Goal: Find specific page/section: Find specific page/section

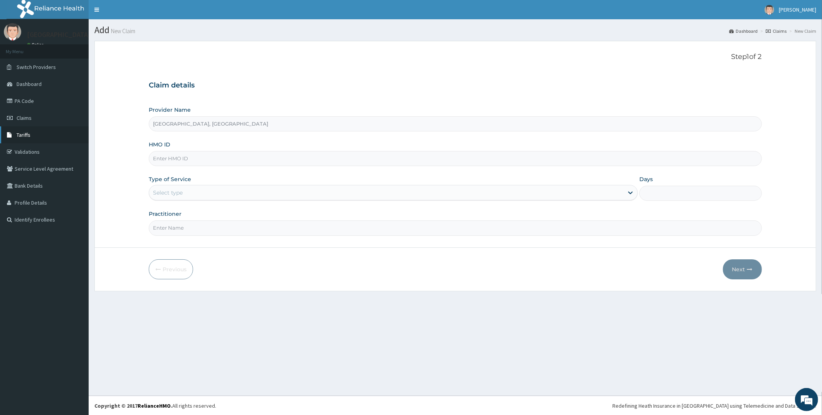
click at [33, 132] on link "Tariffs" at bounding box center [44, 134] width 89 height 17
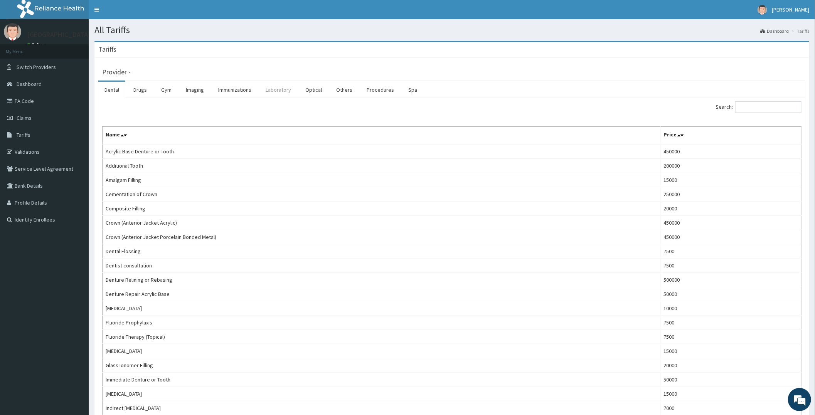
click at [277, 91] on link "Laboratory" at bounding box center [278, 90] width 38 height 16
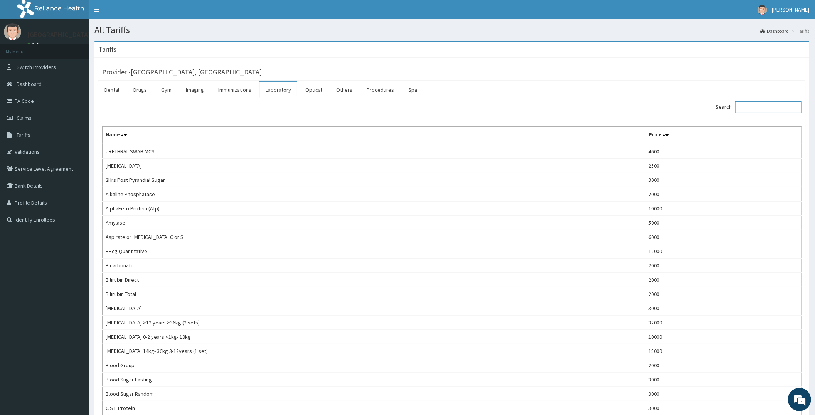
click at [752, 107] on input "Search:" at bounding box center [768, 107] width 66 height 12
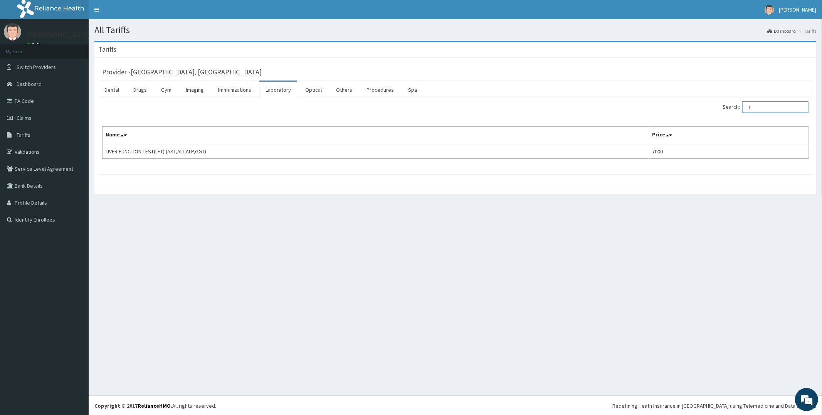
type input "L"
drag, startPoint x: 769, startPoint y: 107, endPoint x: 724, endPoint y: 103, distance: 45.6
click at [724, 103] on div "Search: LIPI" at bounding box center [635, 107] width 348 height 13
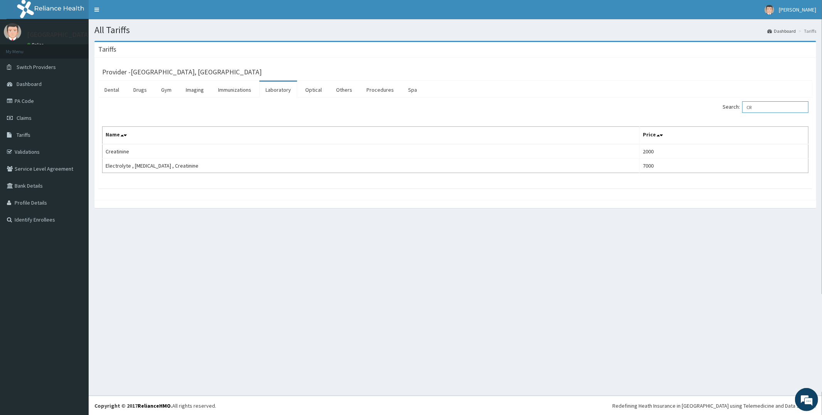
type input "C"
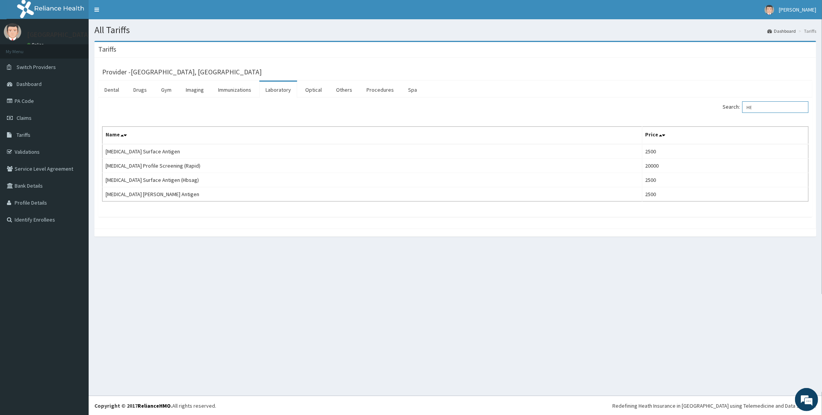
type input "H"
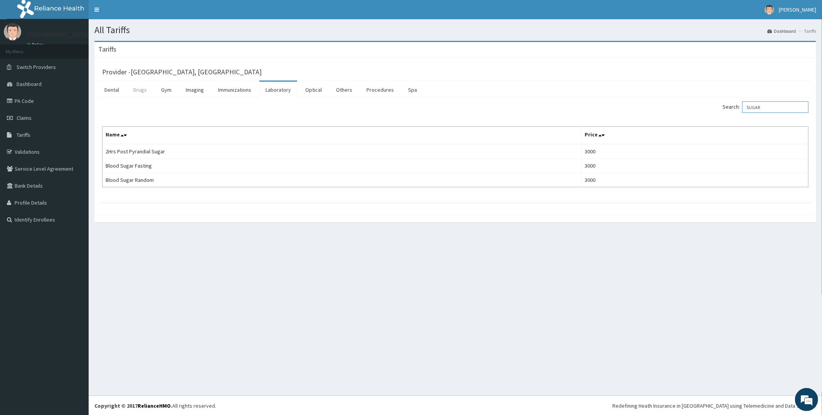
type input "SUGAR"
click at [143, 91] on link "Drugs" at bounding box center [140, 90] width 26 height 16
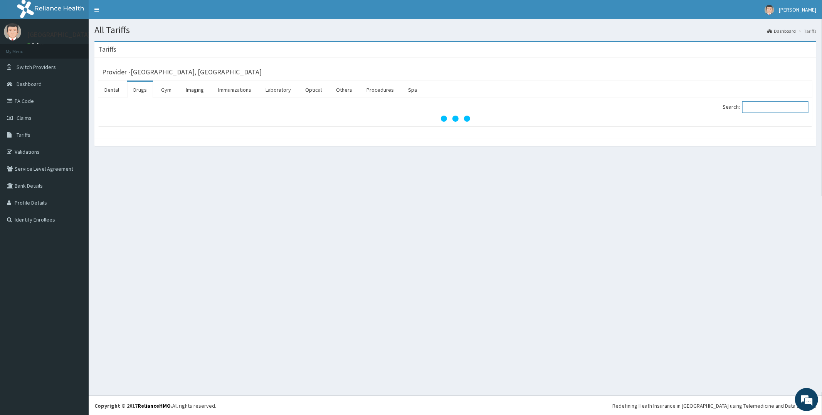
click at [750, 107] on input "Search:" at bounding box center [775, 107] width 66 height 12
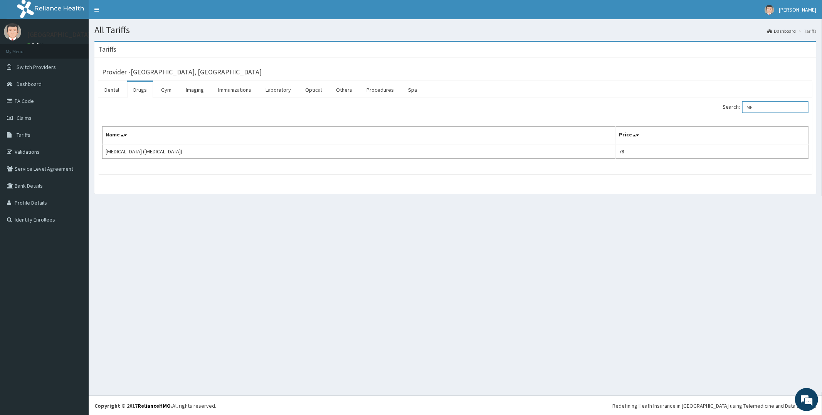
type input "M"
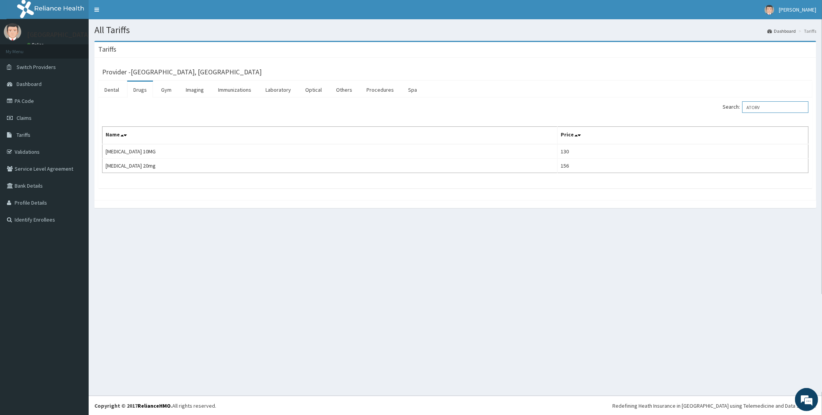
type input "ATORV"
click at [50, 148] on link "Validations" at bounding box center [44, 151] width 89 height 17
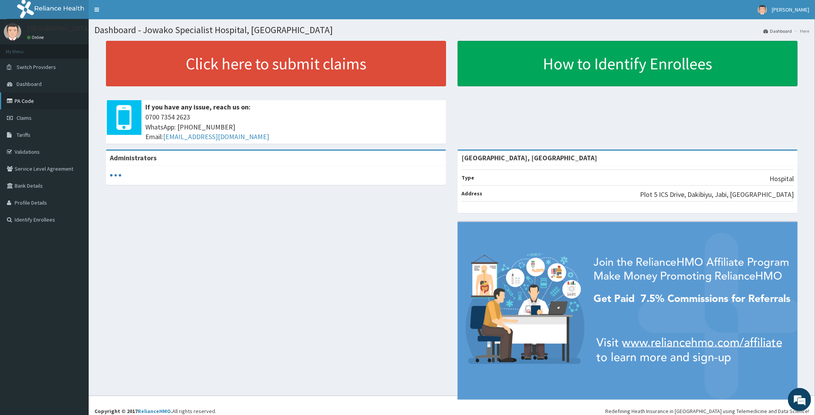
click at [20, 97] on link "PA Code" at bounding box center [44, 101] width 89 height 17
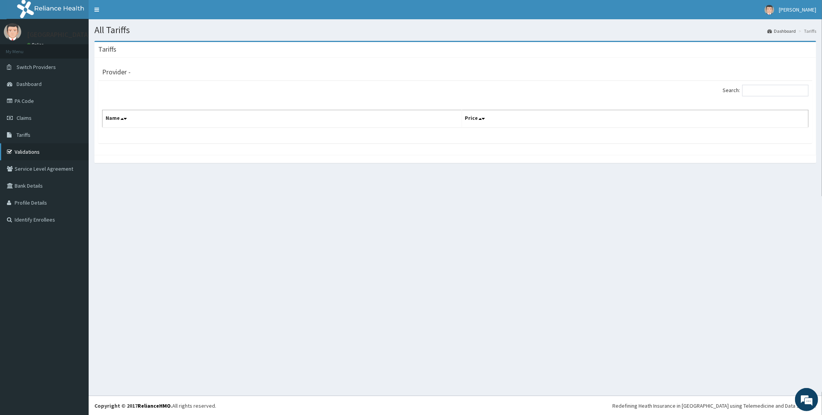
click at [33, 150] on link "Validations" at bounding box center [44, 151] width 89 height 17
click at [27, 131] on span "Tariffs" at bounding box center [24, 134] width 14 height 7
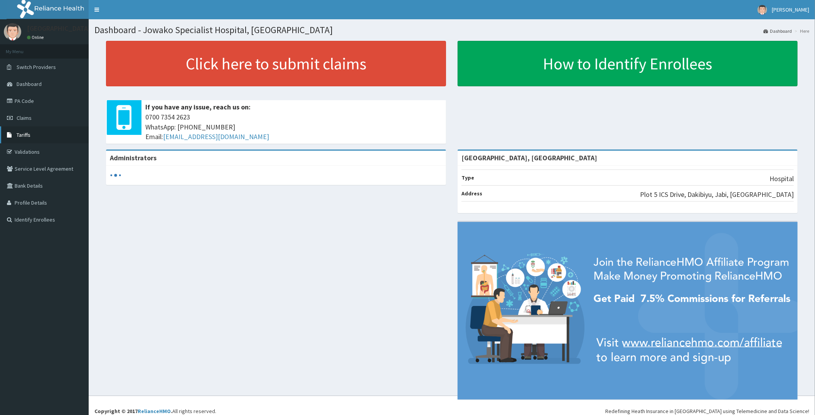
click at [25, 131] on span "Tariffs" at bounding box center [24, 134] width 14 height 7
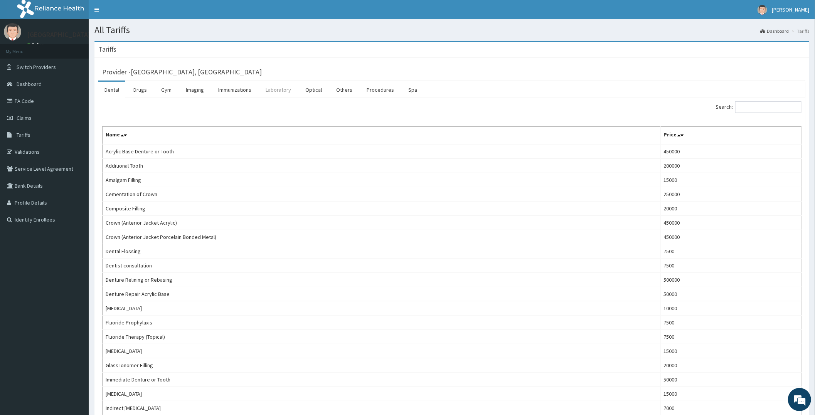
click at [276, 91] on link "Laboratory" at bounding box center [278, 90] width 38 height 16
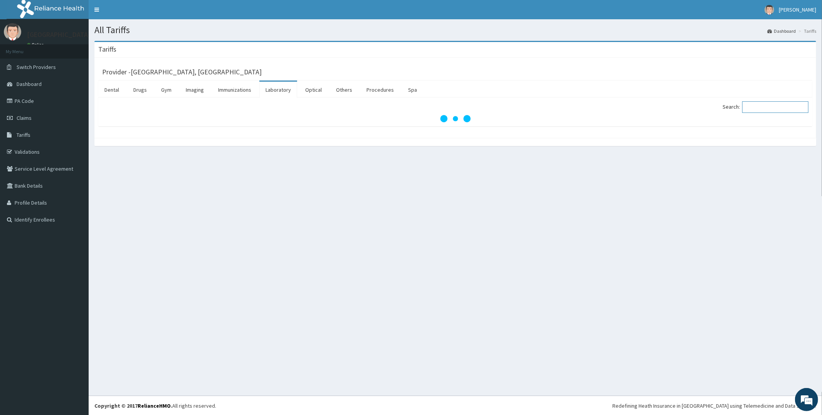
click at [773, 103] on input "Search:" at bounding box center [775, 107] width 66 height 12
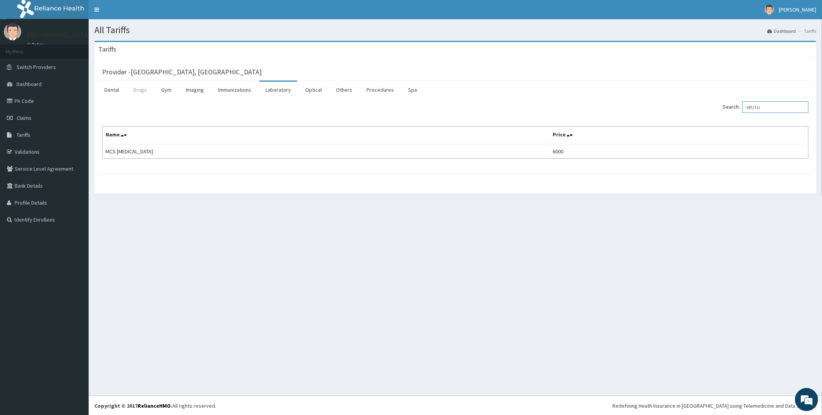
type input "SPUTU"
click at [141, 93] on link "Drugs" at bounding box center [140, 90] width 26 height 16
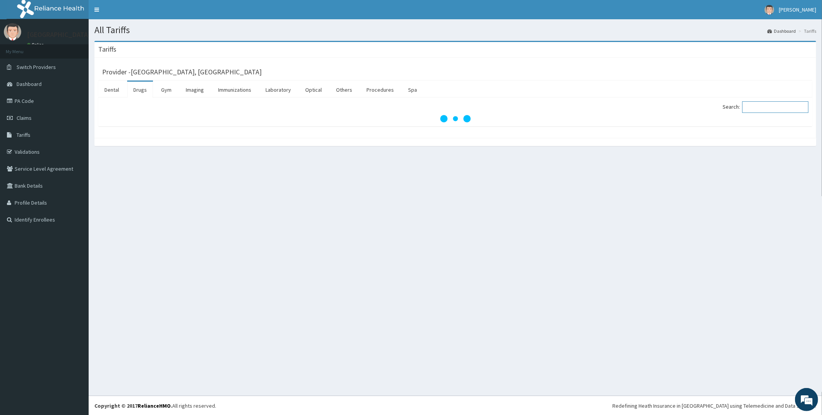
click at [762, 108] on input "Search:" at bounding box center [775, 107] width 66 height 12
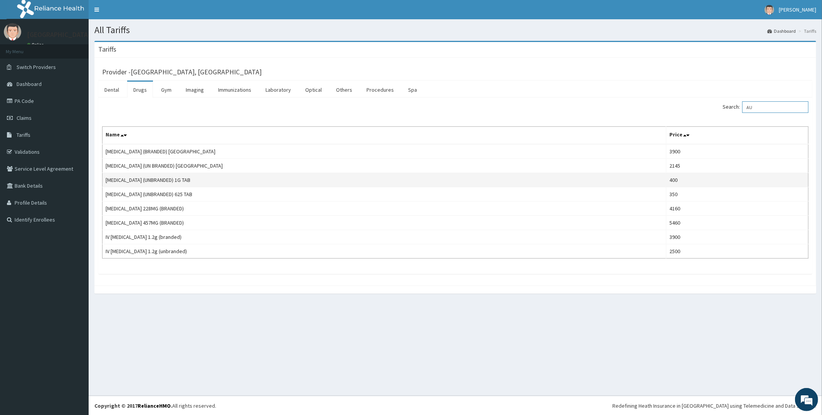
type input "A"
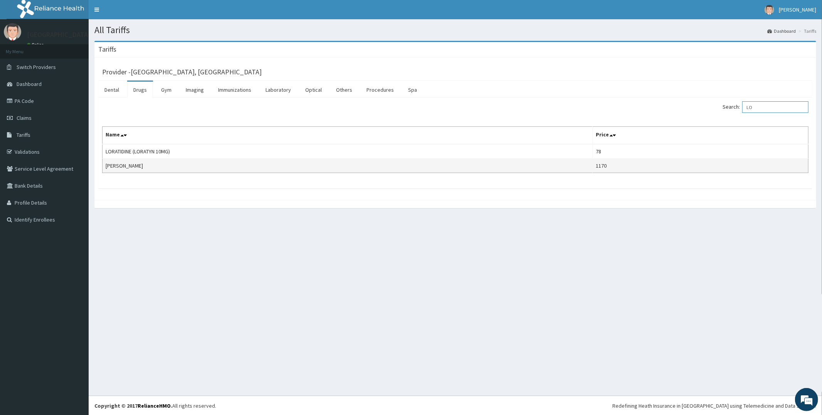
type input "L"
type input "EMZOLY"
click at [41, 95] on link "PA Code" at bounding box center [44, 101] width 89 height 17
